Goal: Task Accomplishment & Management: Complete application form

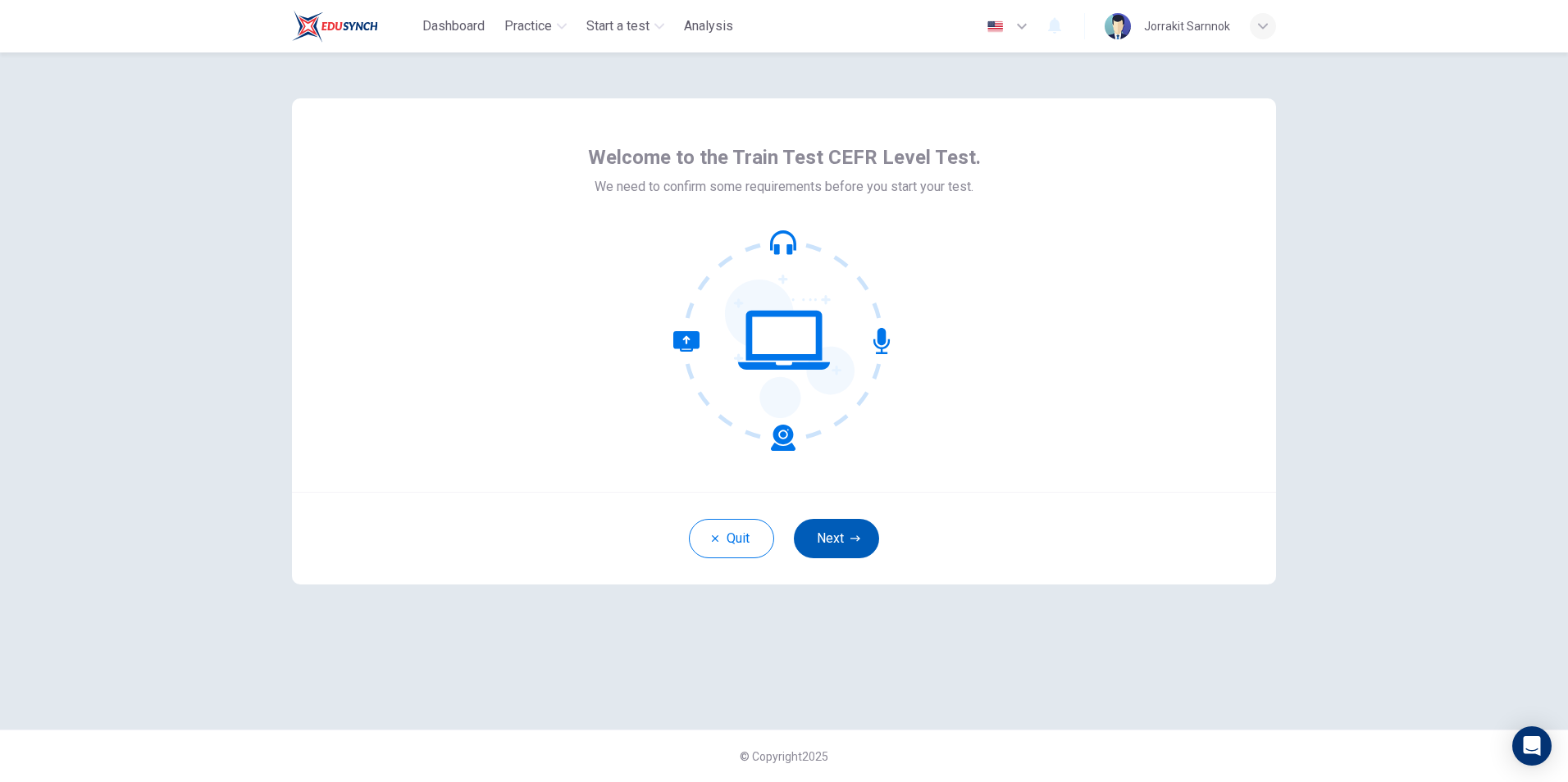
click at [830, 524] on button "Next" at bounding box center [836, 539] width 85 height 39
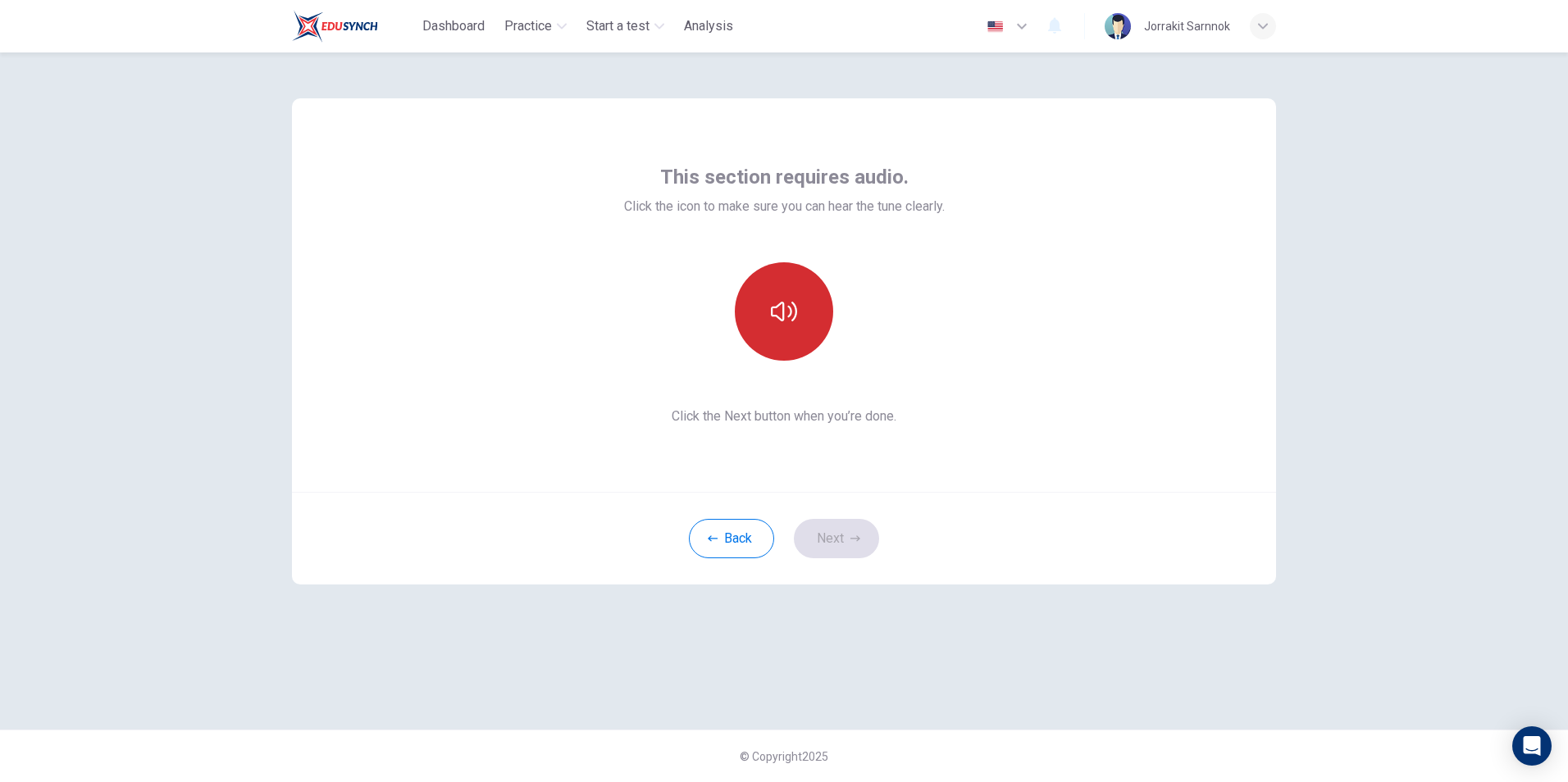
click at [803, 336] on button "button" at bounding box center [784, 312] width 99 height 99
click at [830, 529] on button "Next" at bounding box center [836, 539] width 85 height 39
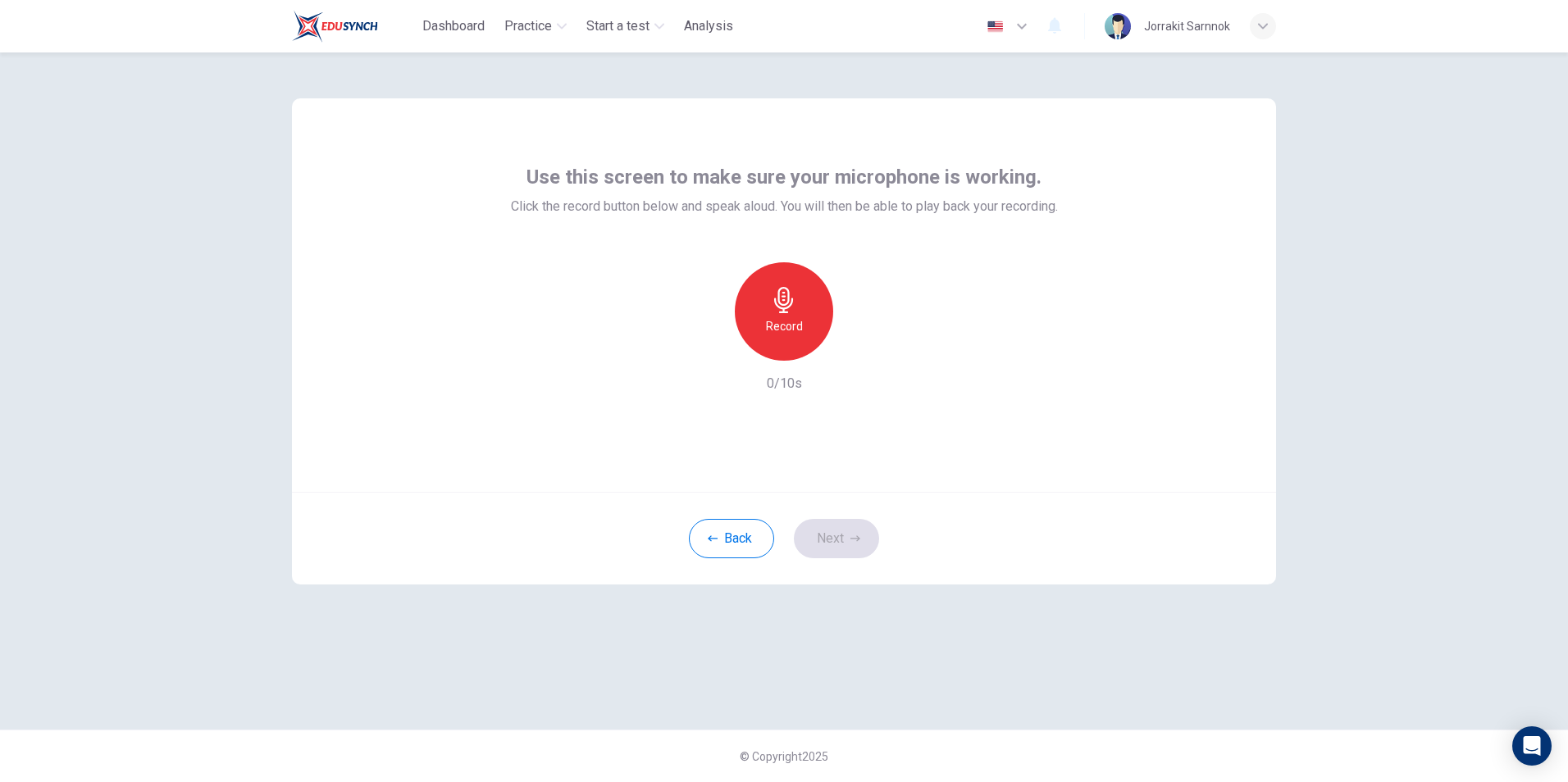
click at [757, 302] on div "Record" at bounding box center [784, 312] width 99 height 99
click at [810, 325] on div "Stop" at bounding box center [784, 312] width 99 height 99
drag, startPoint x: 856, startPoint y: 350, endPoint x: 845, endPoint y: 383, distance: 34.8
click at [856, 350] on icon "button" at bounding box center [859, 347] width 16 height 16
click at [845, 536] on button "Next" at bounding box center [836, 539] width 85 height 39
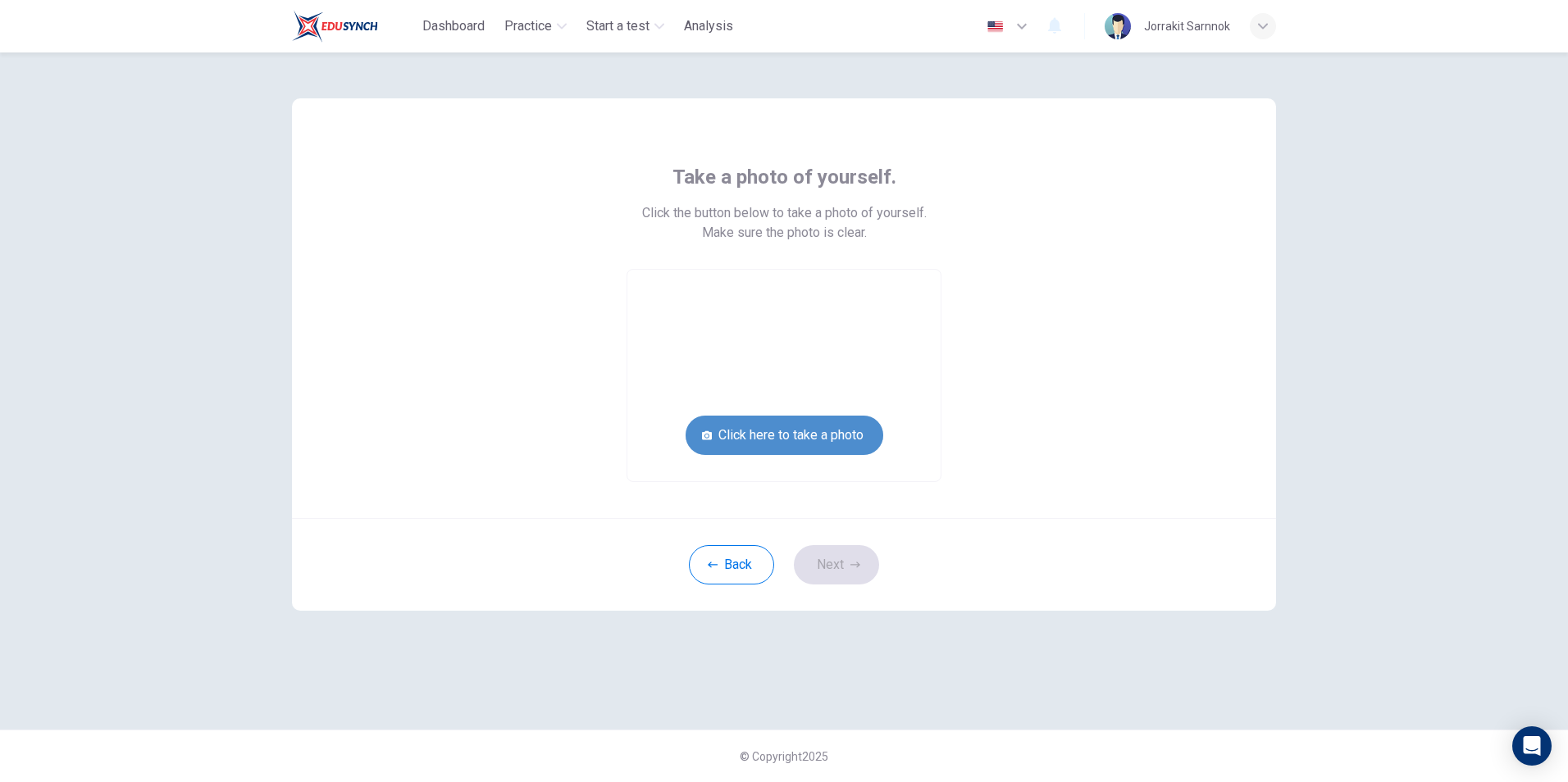
click at [779, 431] on button "Click here to take a photo" at bounding box center [784, 435] width 198 height 39
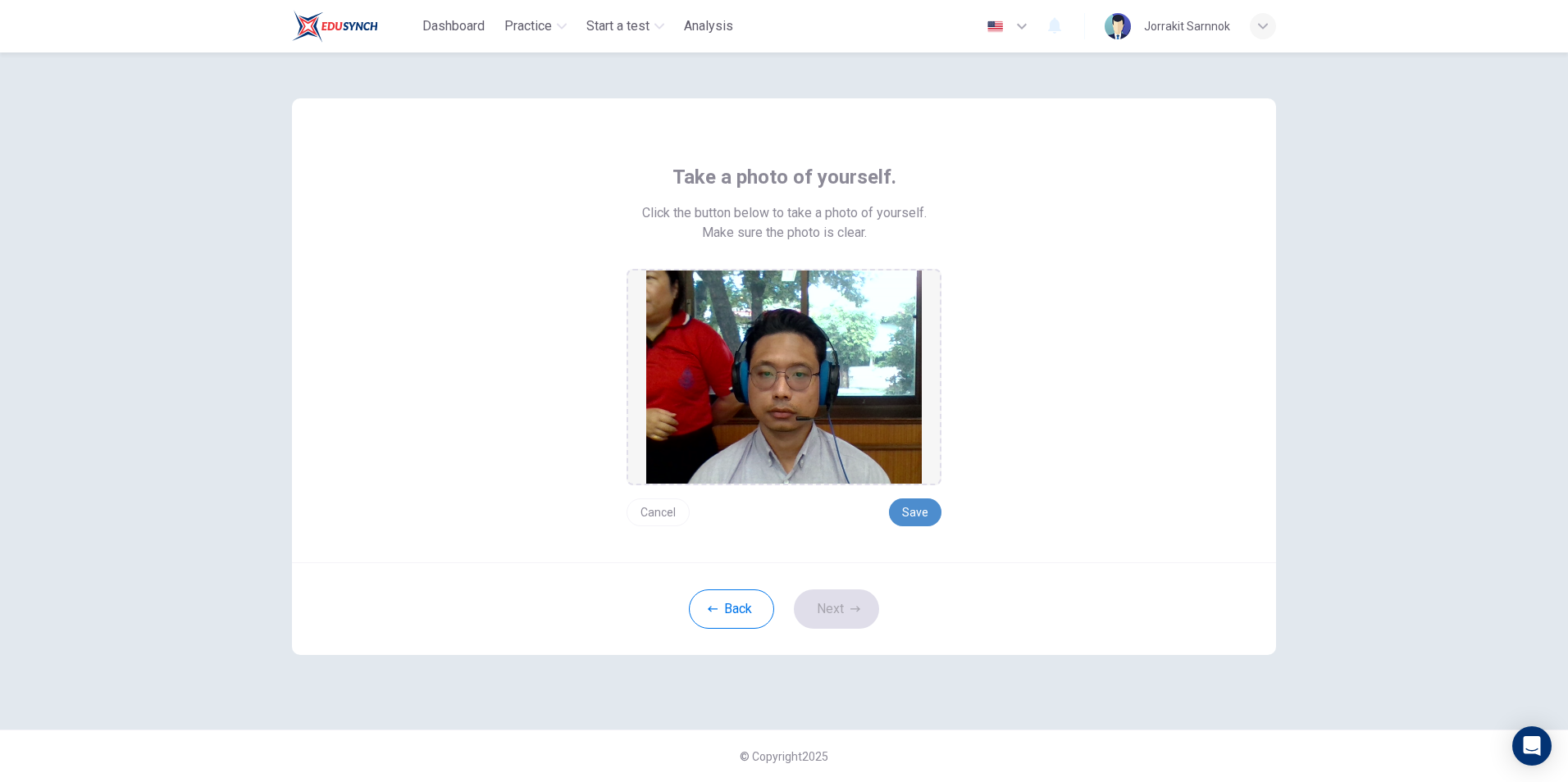
click at [916, 509] on button "Save" at bounding box center [915, 512] width 52 height 28
click at [842, 608] on button "Next" at bounding box center [836, 609] width 85 height 39
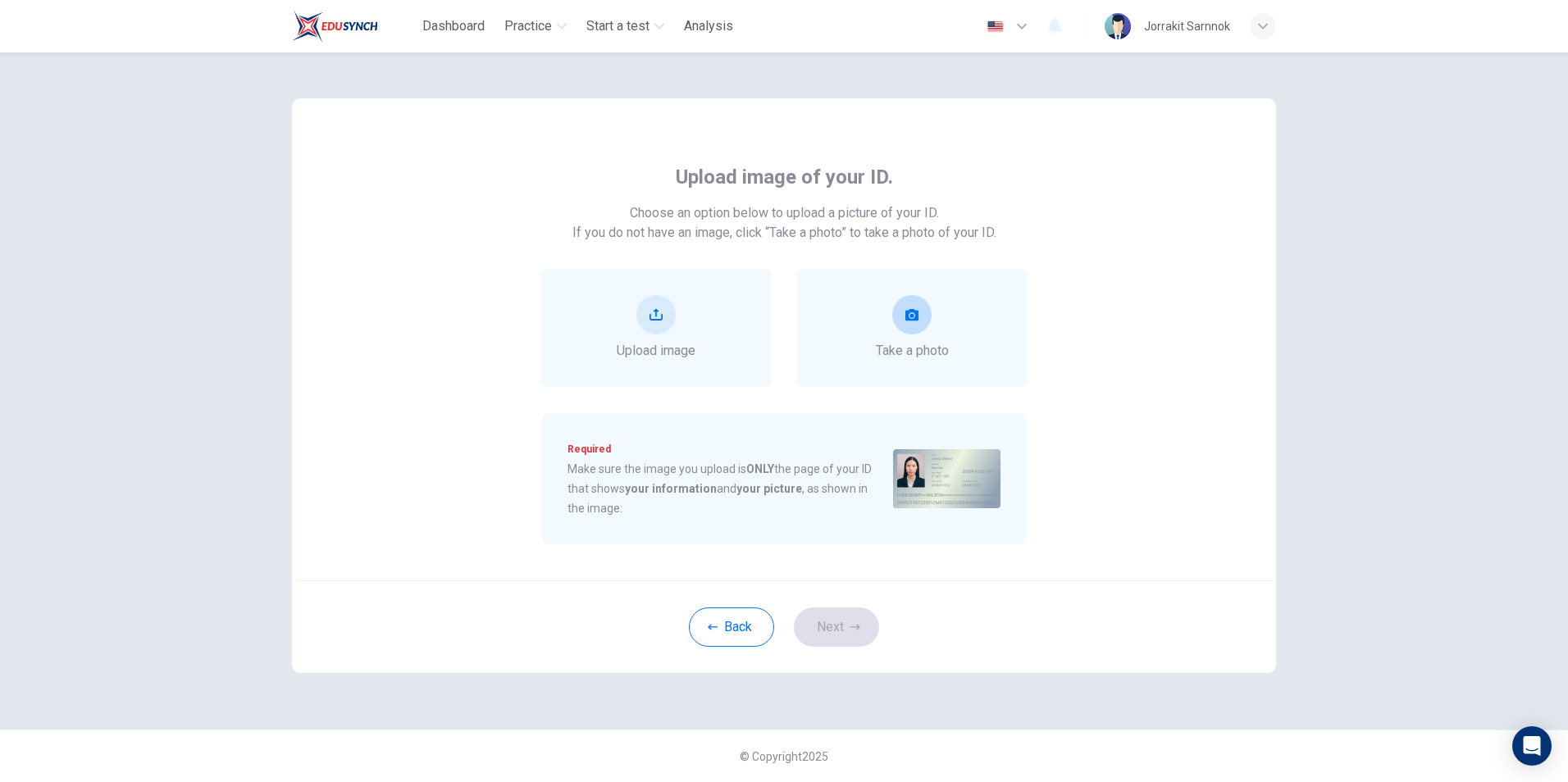
click at [918, 335] on div "Take a photo" at bounding box center [913, 328] width 73 height 66
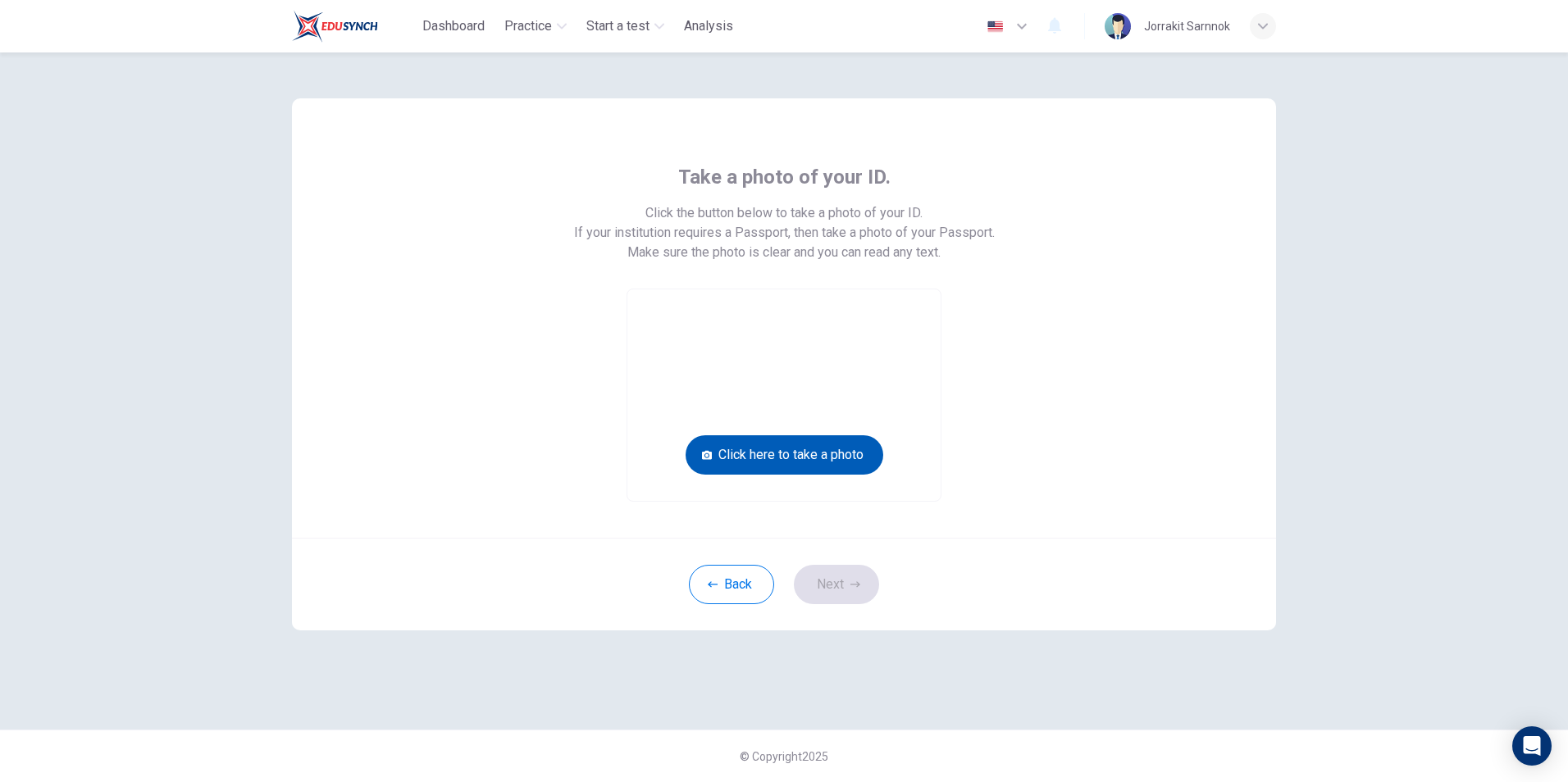
click at [835, 443] on button "Click here to take a photo" at bounding box center [784, 455] width 198 height 39
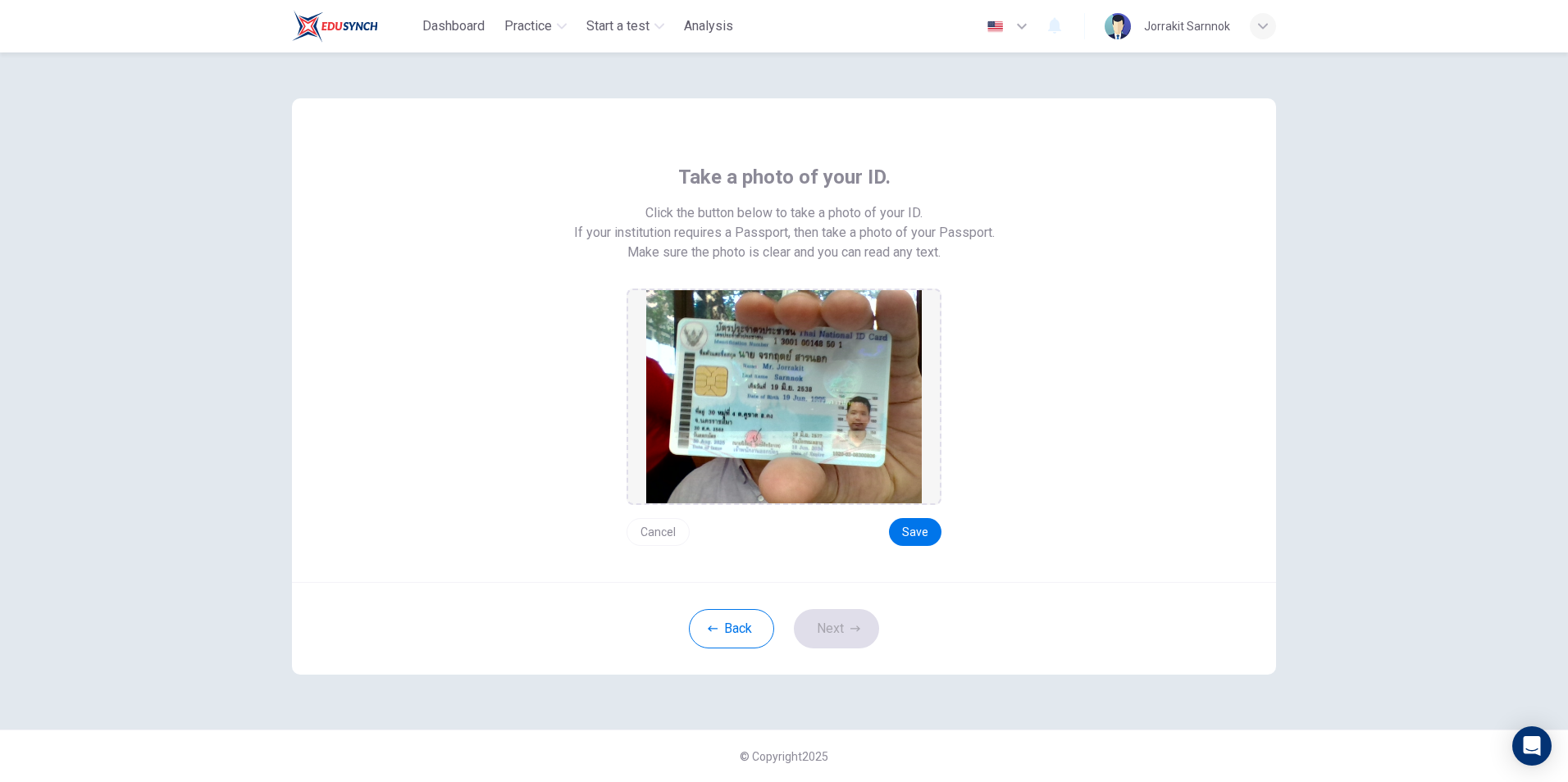
click at [656, 531] on button "Cancel" at bounding box center [658, 532] width 63 height 28
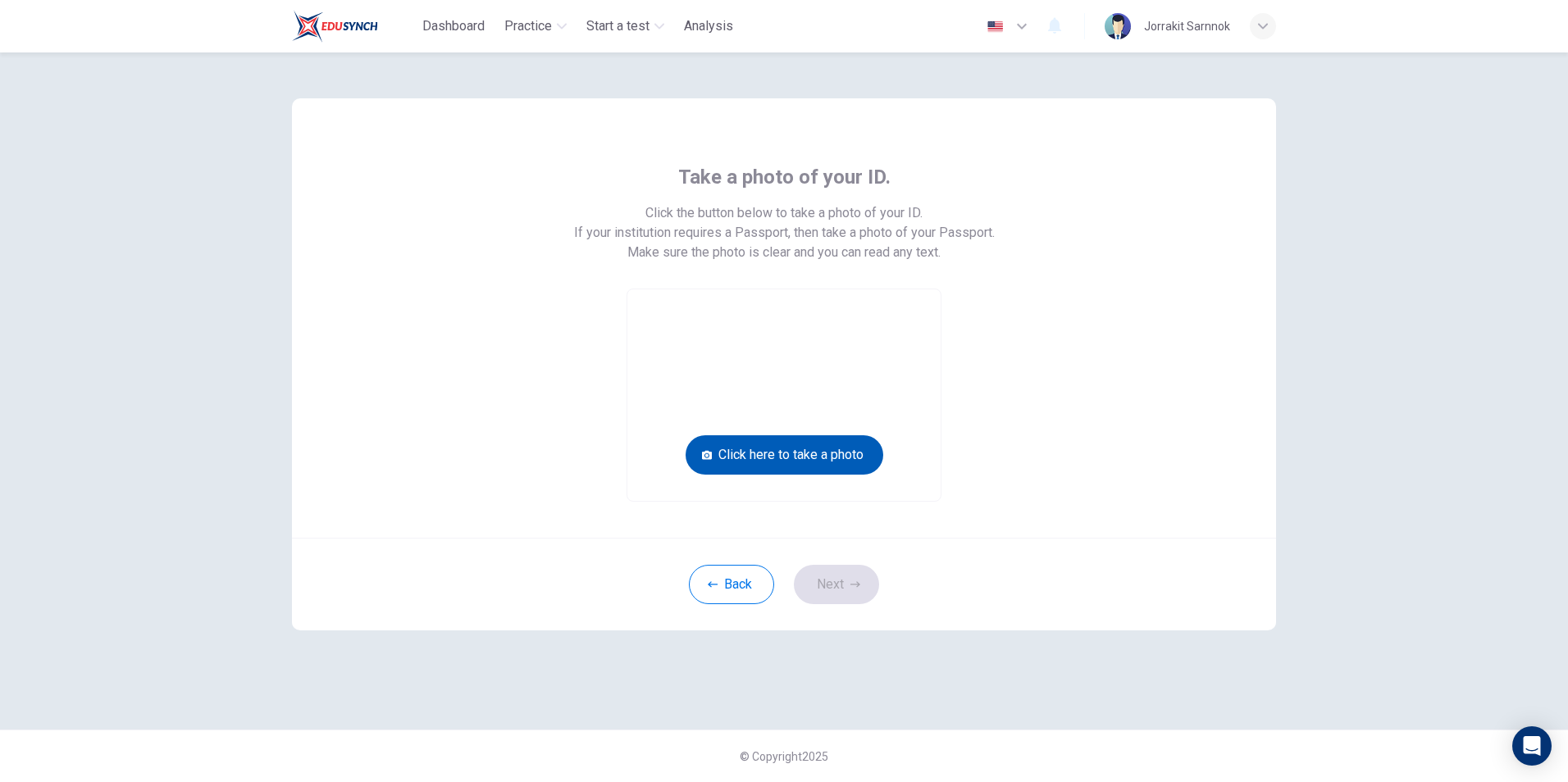
click at [760, 463] on button "Click here to take a photo" at bounding box center [784, 455] width 198 height 39
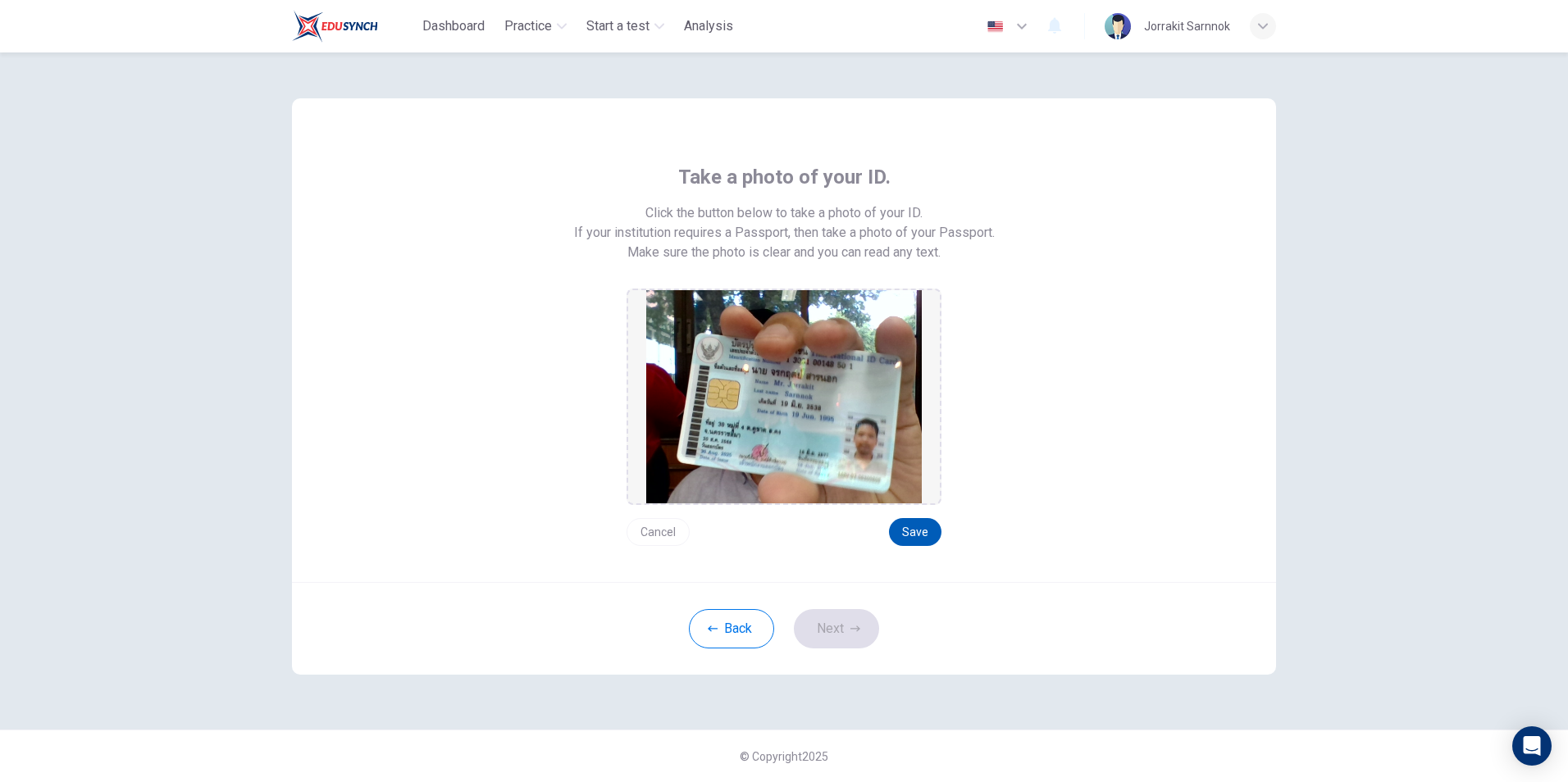
click at [901, 534] on button "Save" at bounding box center [915, 532] width 52 height 28
click at [856, 614] on button "Next" at bounding box center [836, 628] width 85 height 39
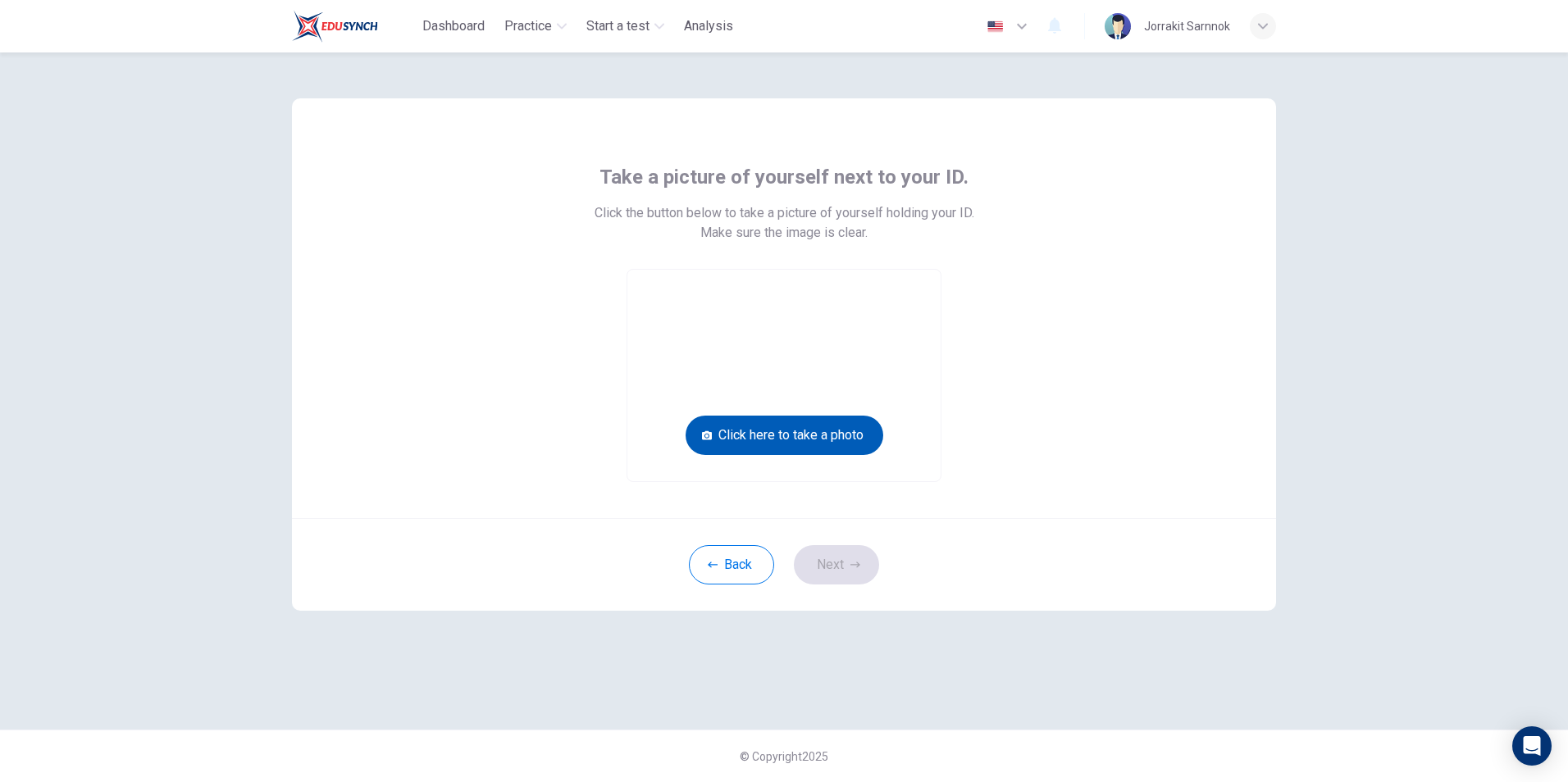
click at [821, 442] on button "Click here to take a photo" at bounding box center [784, 435] width 198 height 39
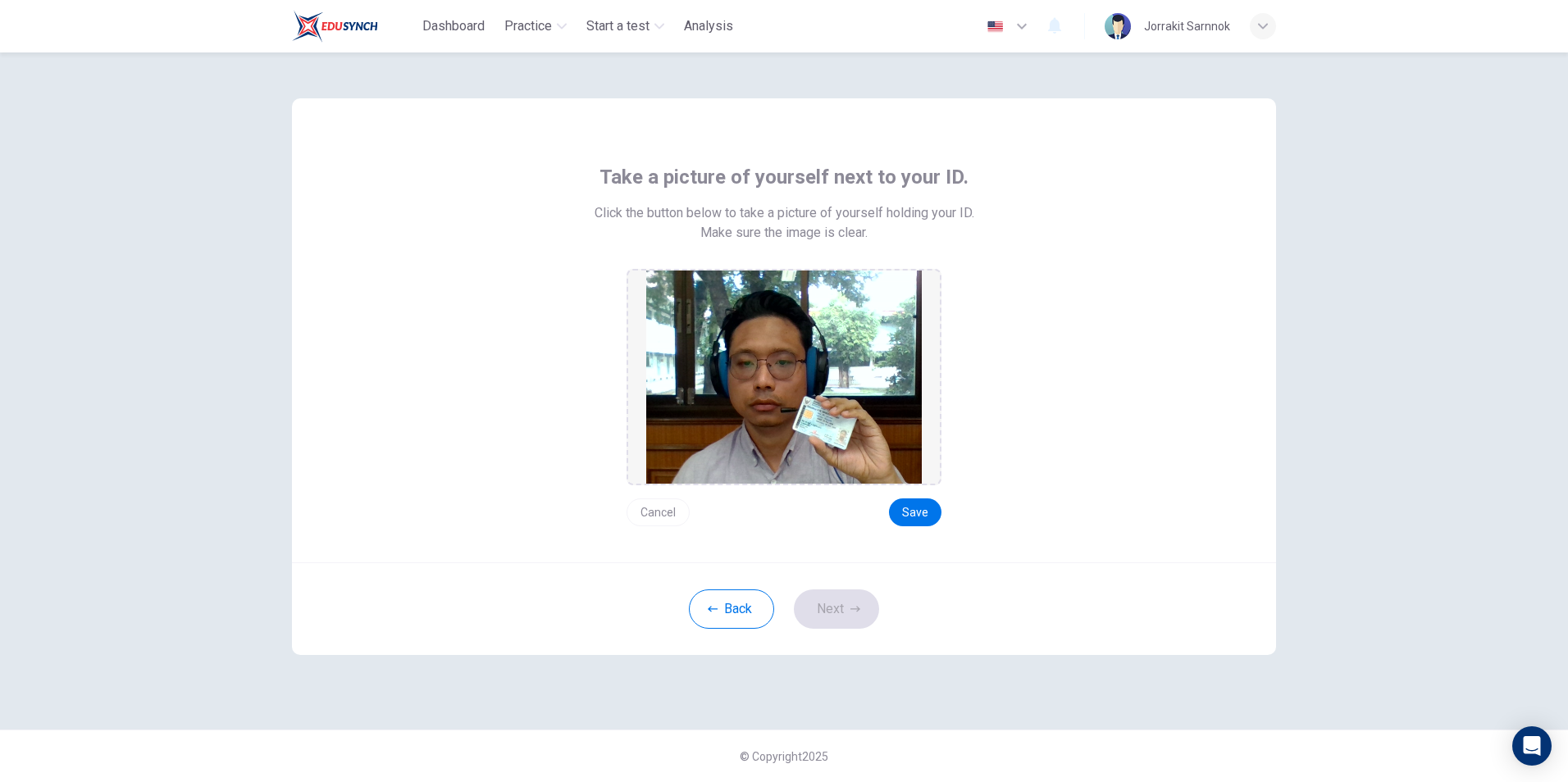
click at [663, 504] on button "Cancel" at bounding box center [658, 512] width 63 height 28
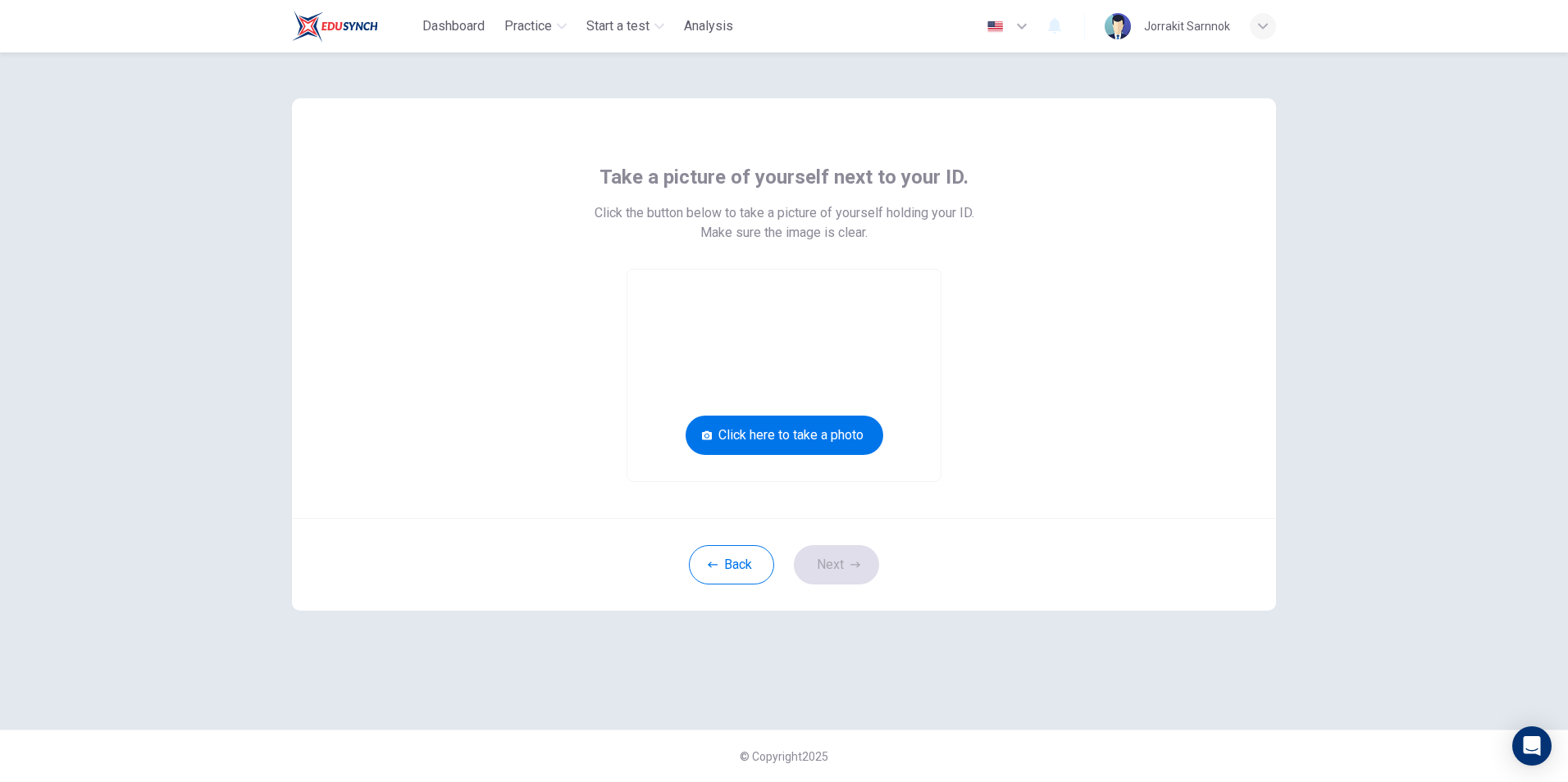
click at [757, 460] on video at bounding box center [784, 375] width 313 height 211
click at [761, 450] on button "Click here to take a photo" at bounding box center [784, 435] width 198 height 39
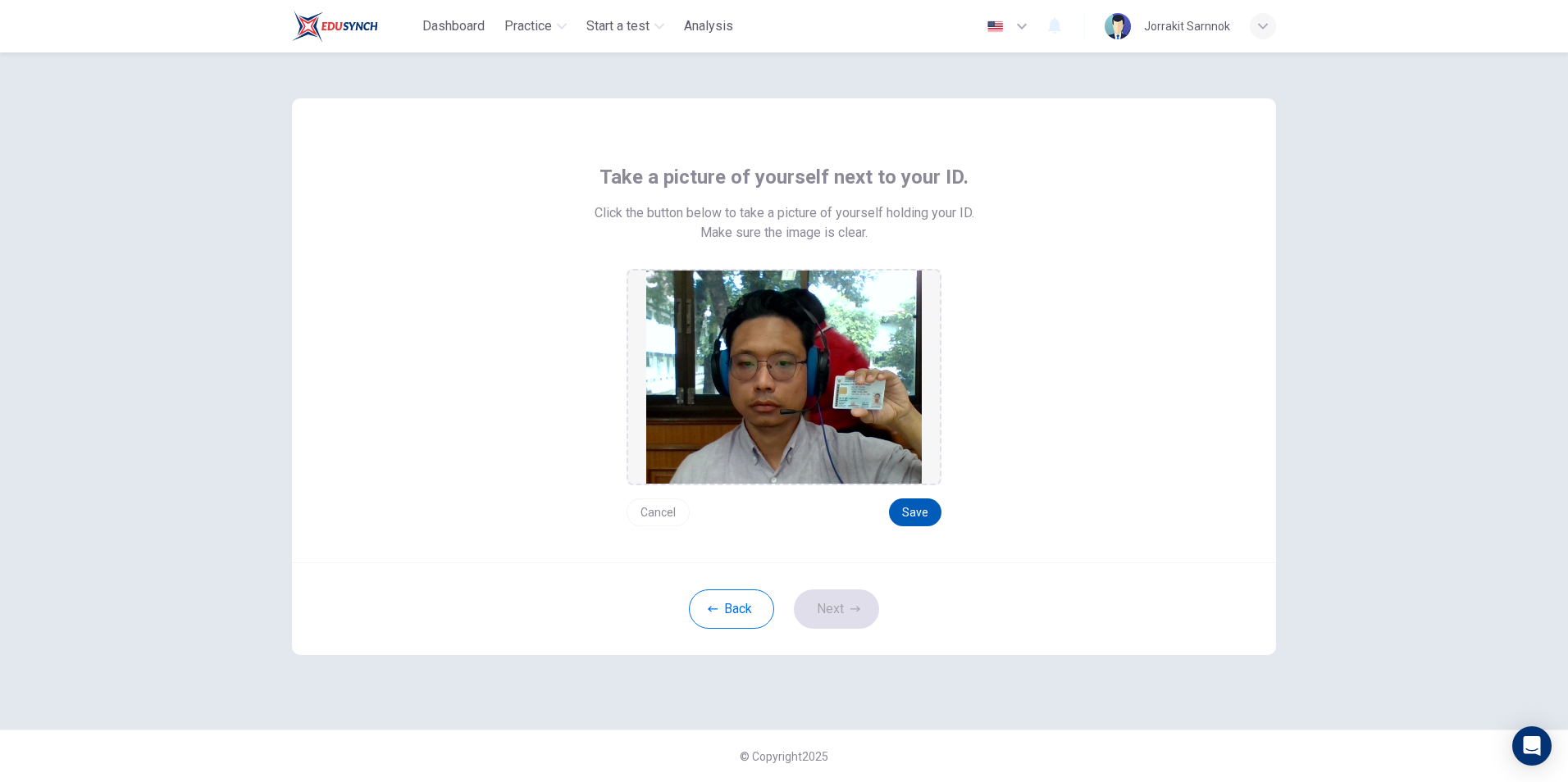
click at [915, 517] on button "Save" at bounding box center [915, 512] width 52 height 28
click at [836, 618] on button "Next" at bounding box center [836, 609] width 85 height 39
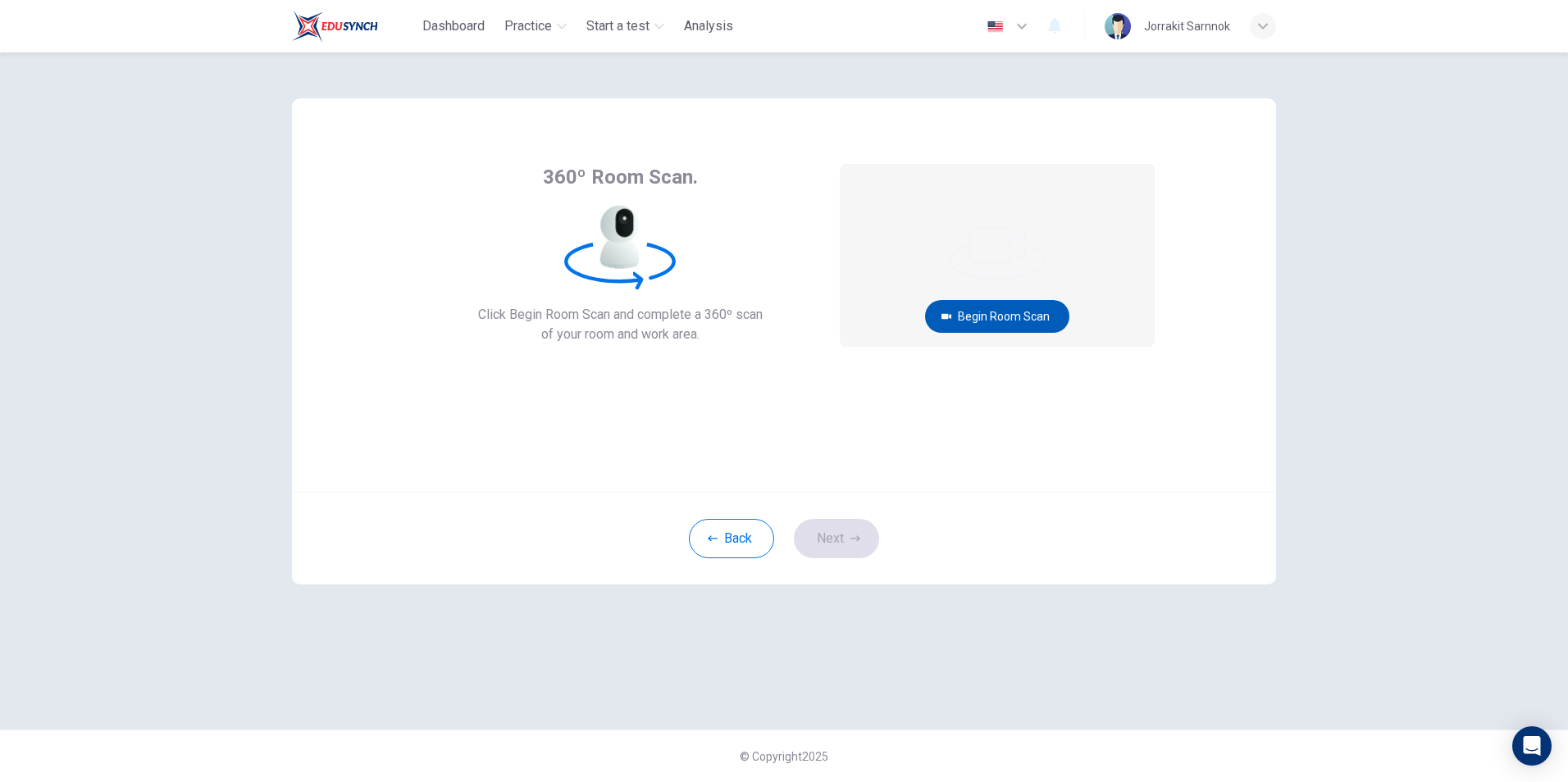
click at [996, 318] on button "Begin Room Scan" at bounding box center [997, 316] width 145 height 33
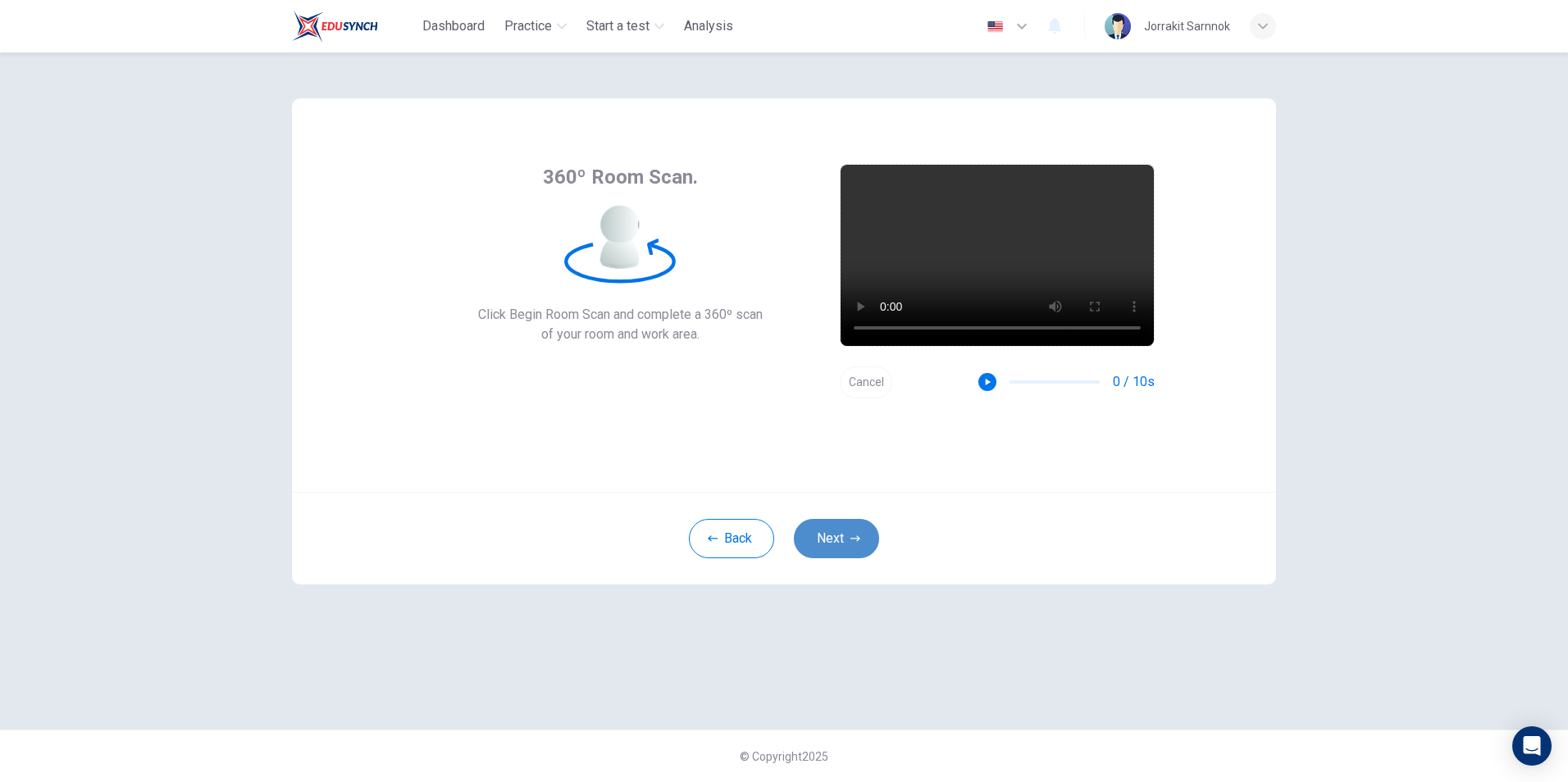
click at [856, 539] on icon "button" at bounding box center [855, 538] width 10 height 5
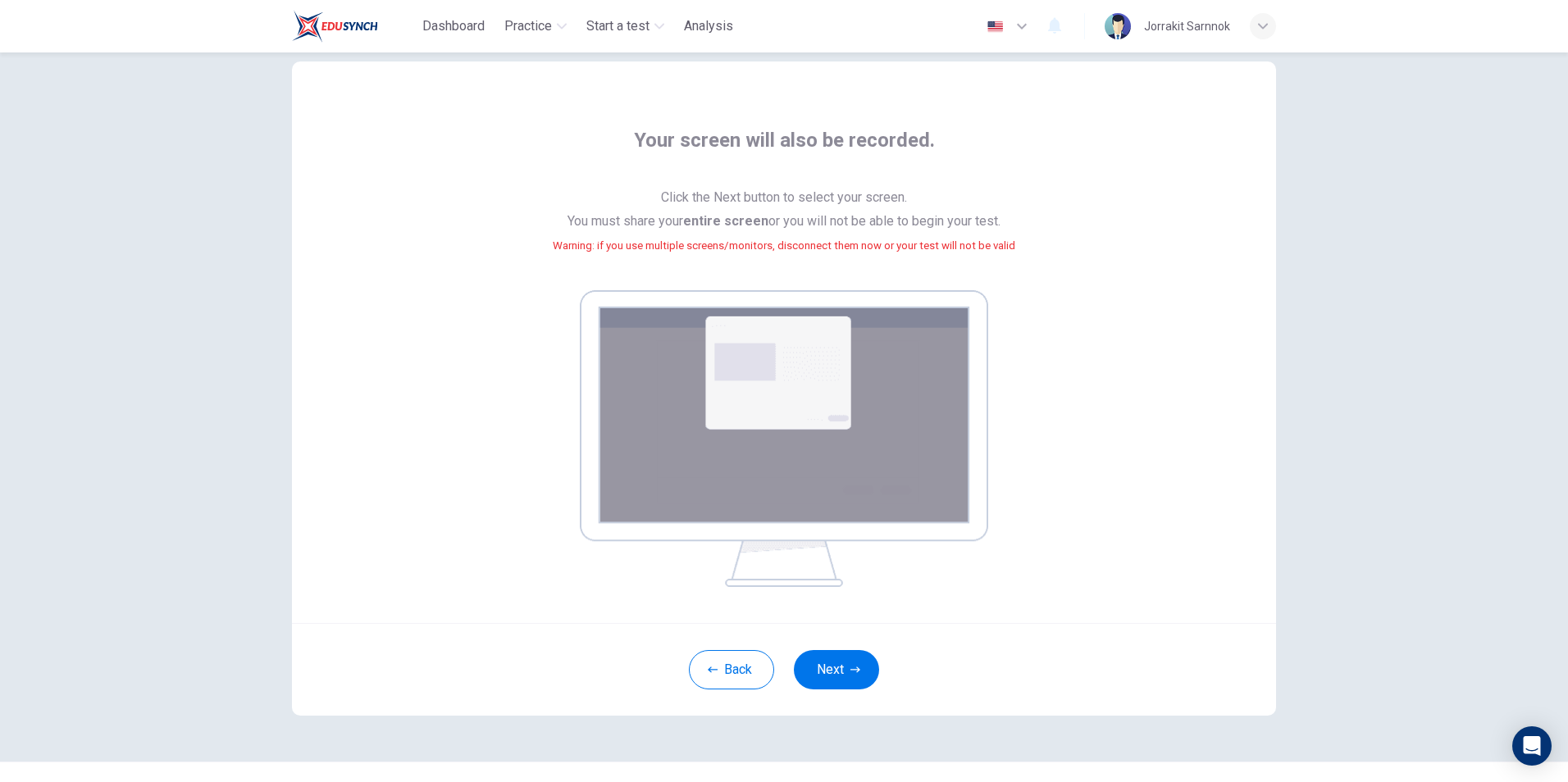
scroll to position [68, 0]
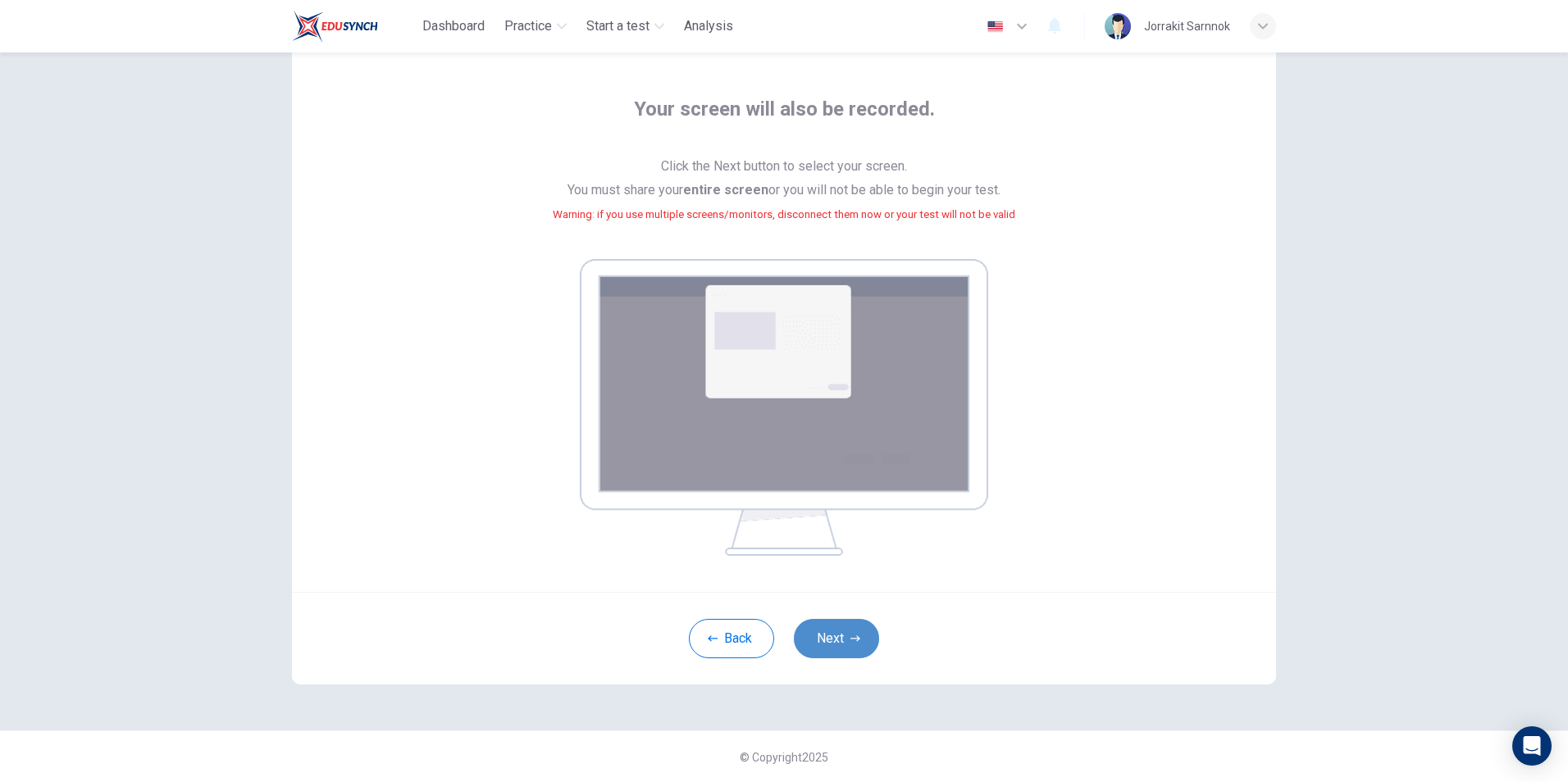
click at [859, 644] on button "Next" at bounding box center [836, 638] width 85 height 39
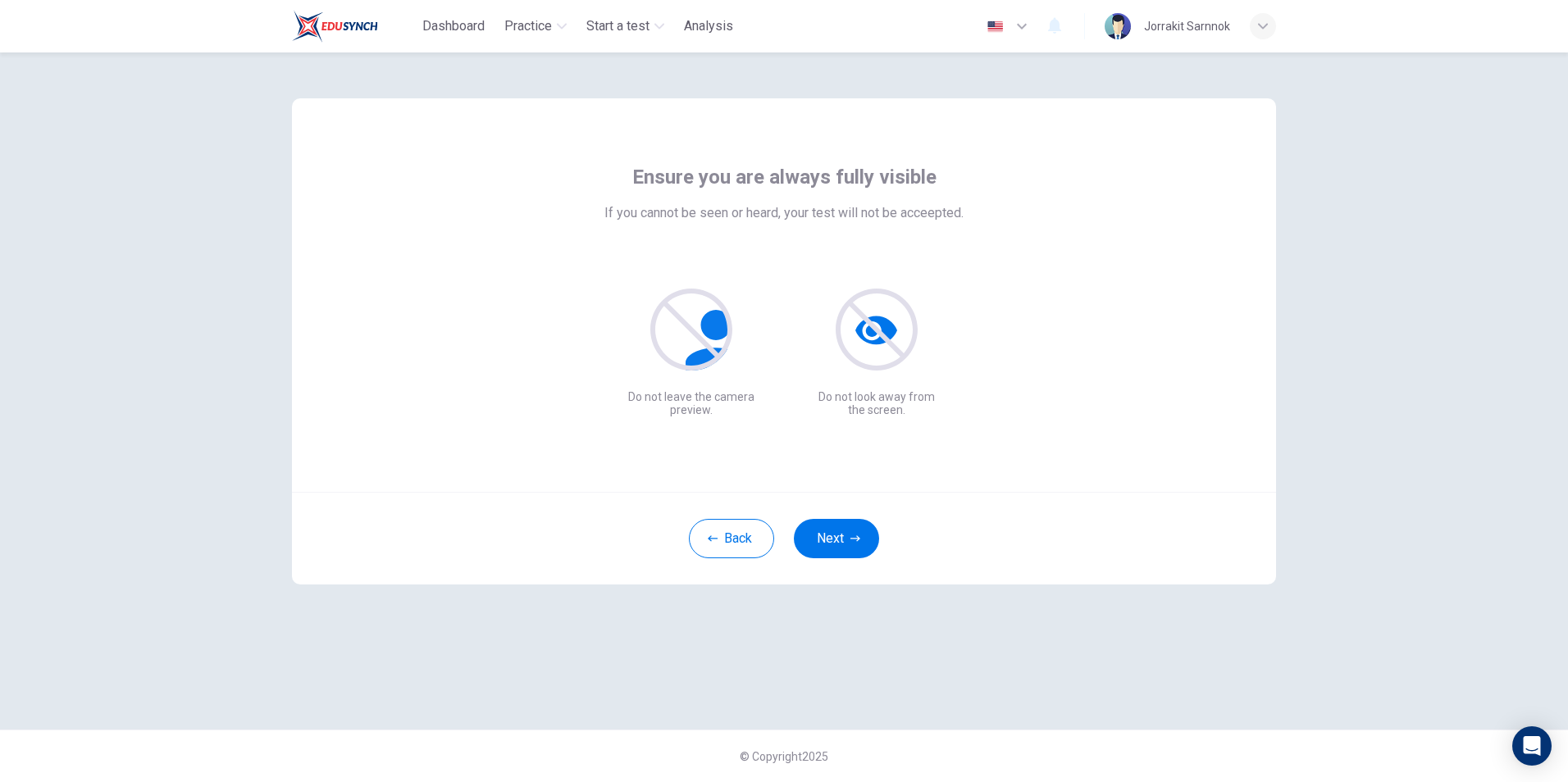
scroll to position [0, 0]
click at [846, 542] on button "Next" at bounding box center [836, 539] width 85 height 39
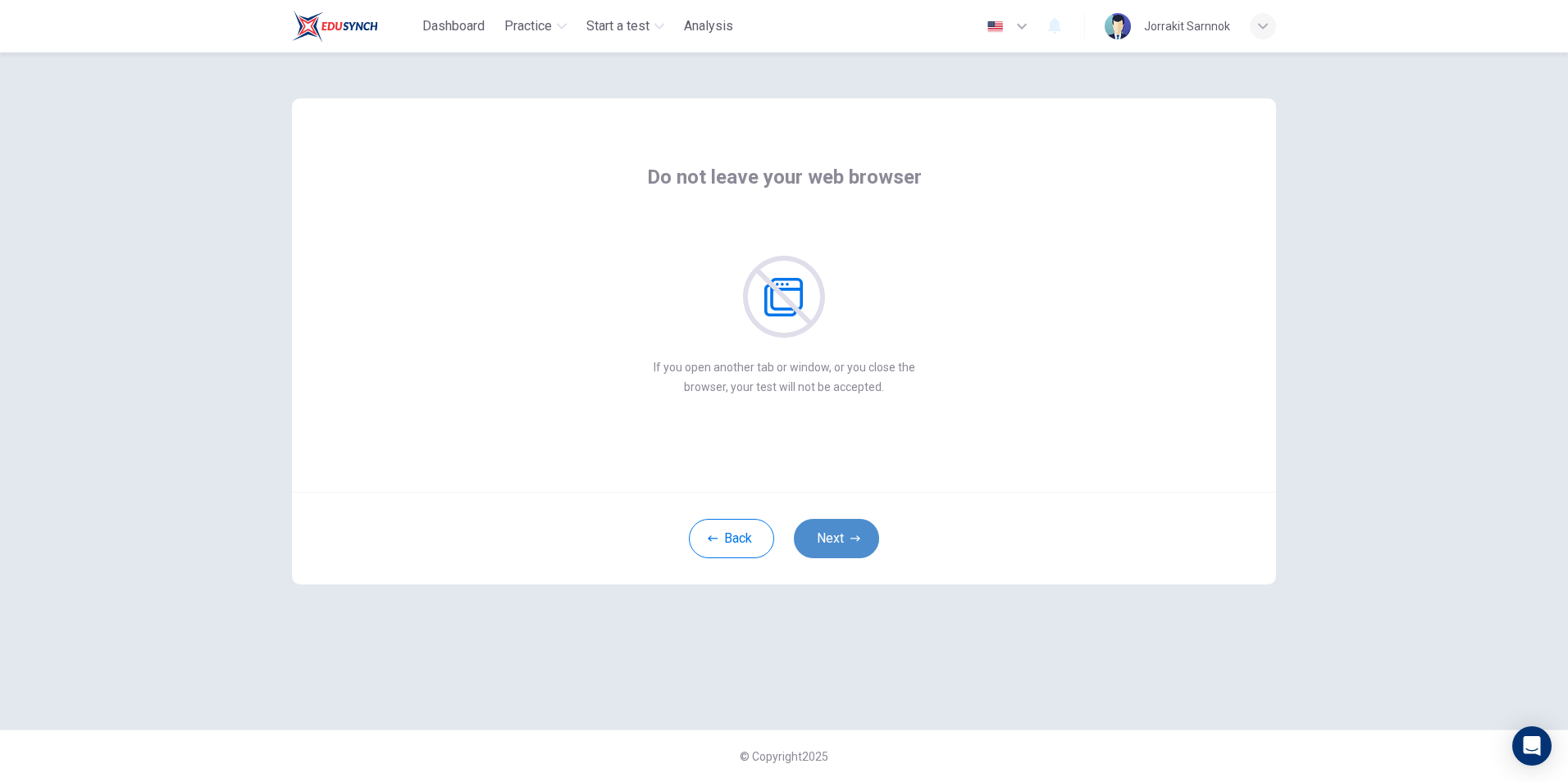
click at [851, 539] on icon "button" at bounding box center [855, 538] width 10 height 5
click at [847, 542] on button "Next" at bounding box center [836, 539] width 85 height 39
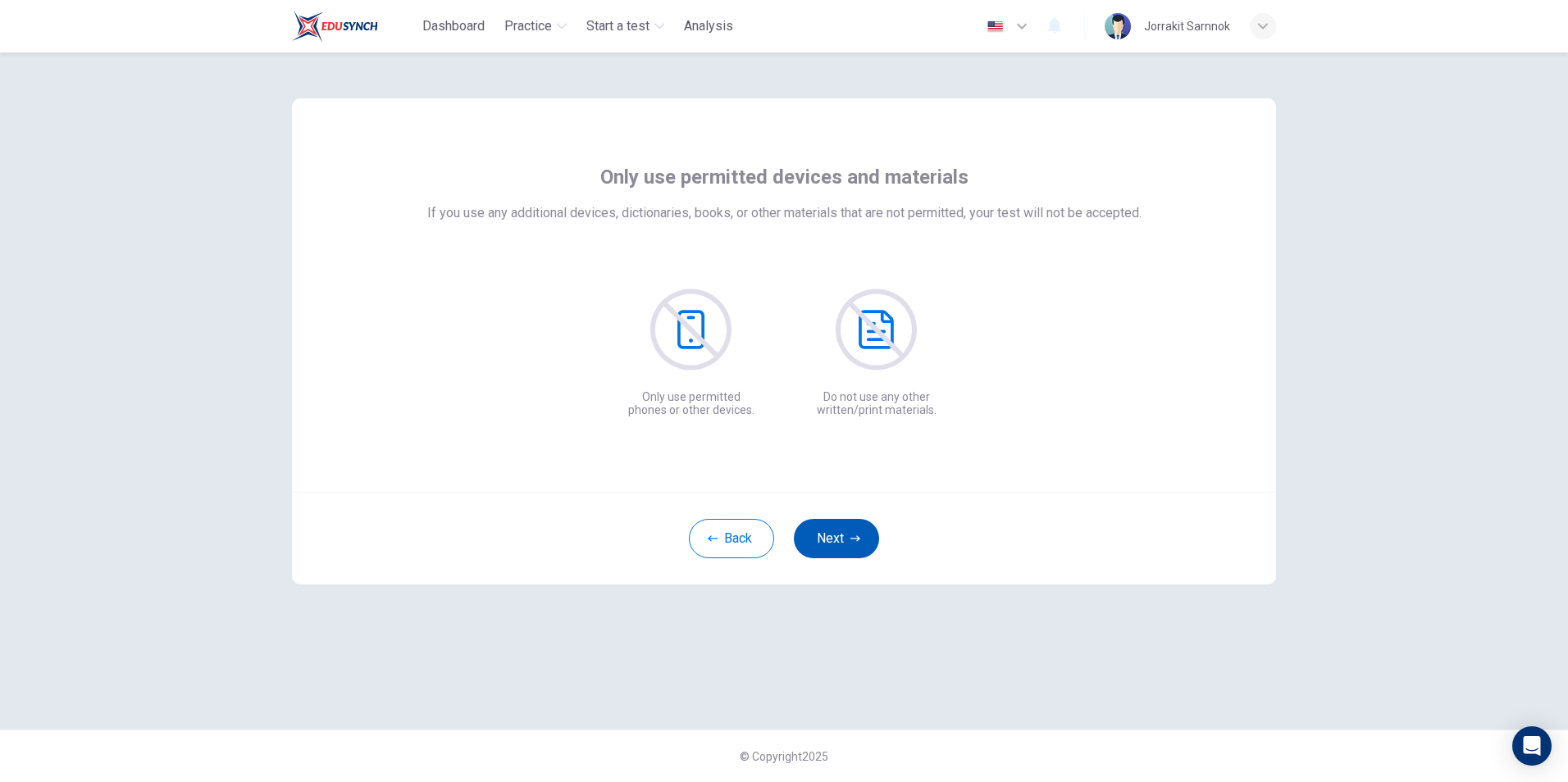
click at [847, 542] on button "Next" at bounding box center [836, 539] width 85 height 39
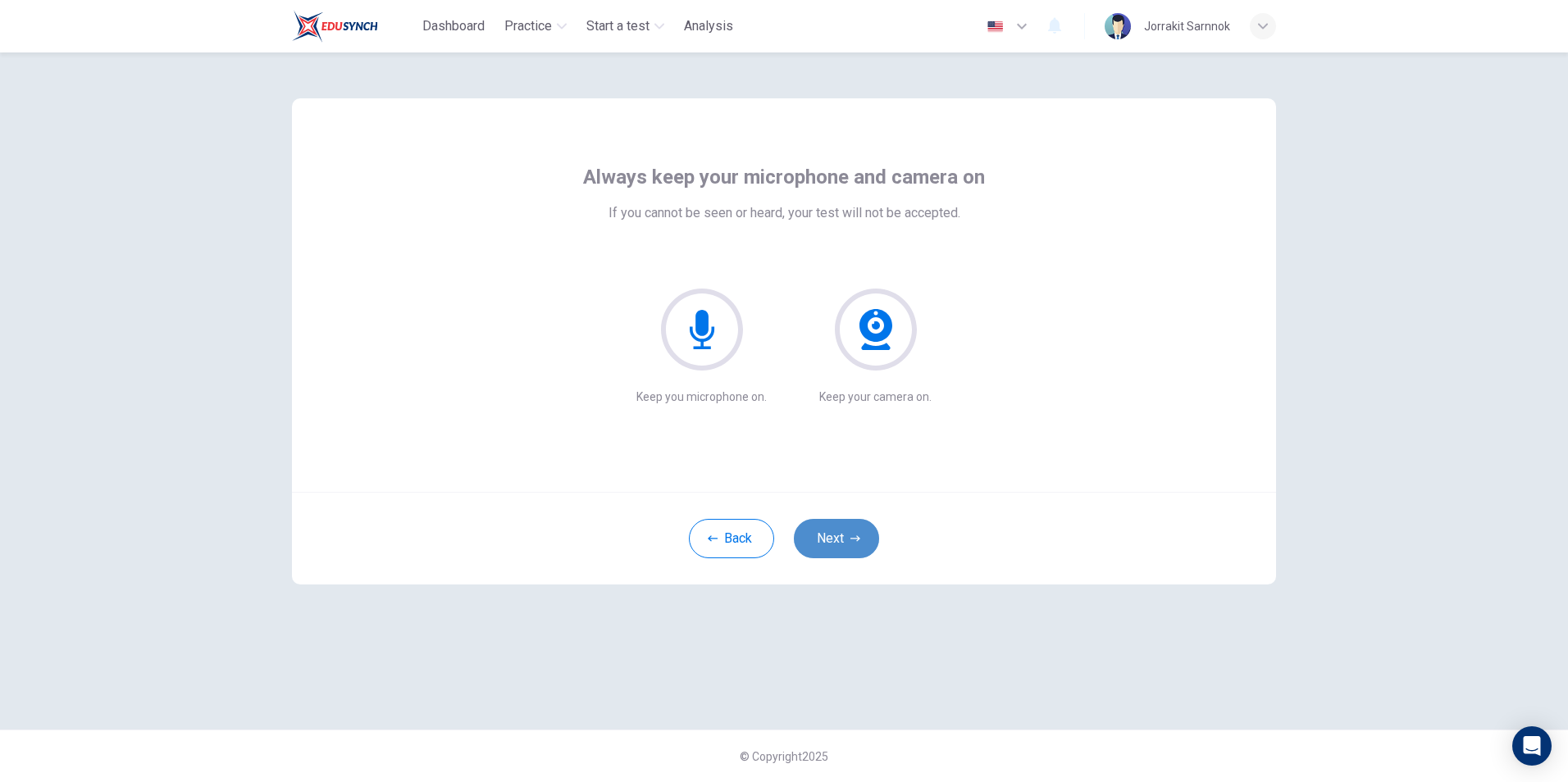
click at [847, 542] on button "Next" at bounding box center [836, 539] width 85 height 39
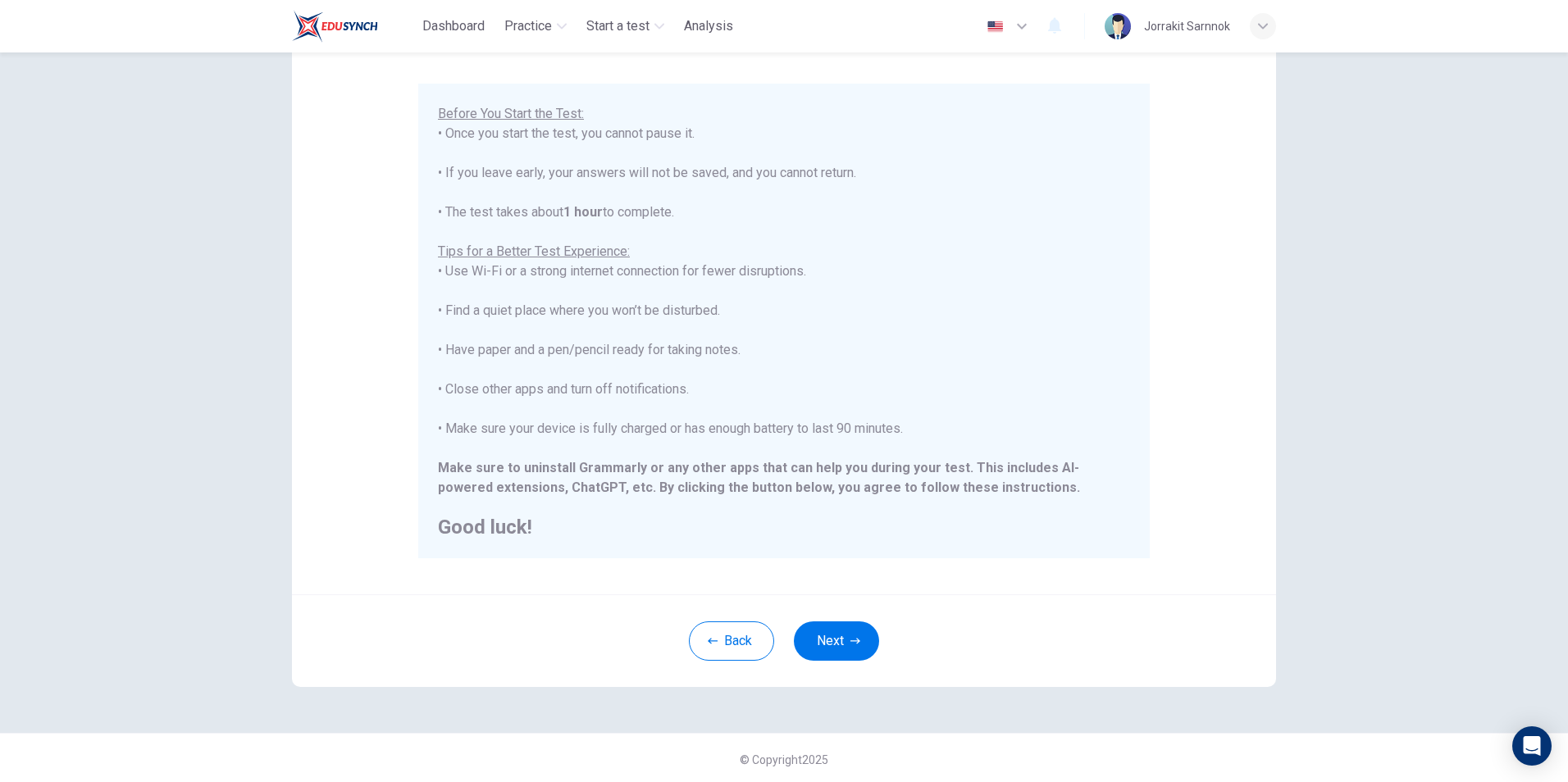
scroll to position [130, 0]
click at [848, 647] on button "Next" at bounding box center [836, 638] width 85 height 39
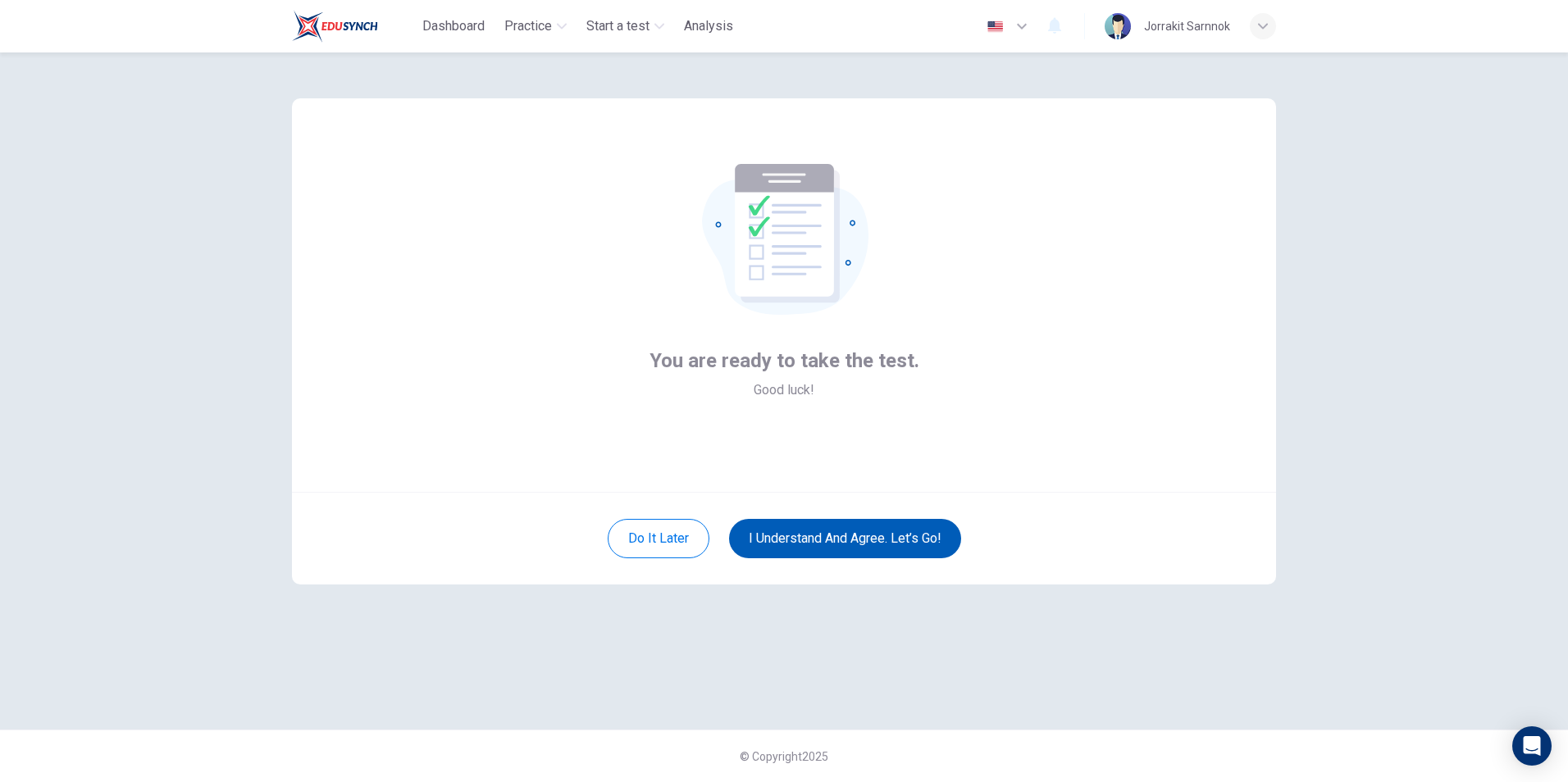
scroll to position [0, 0]
